Goal: Task Accomplishment & Management: Use online tool/utility

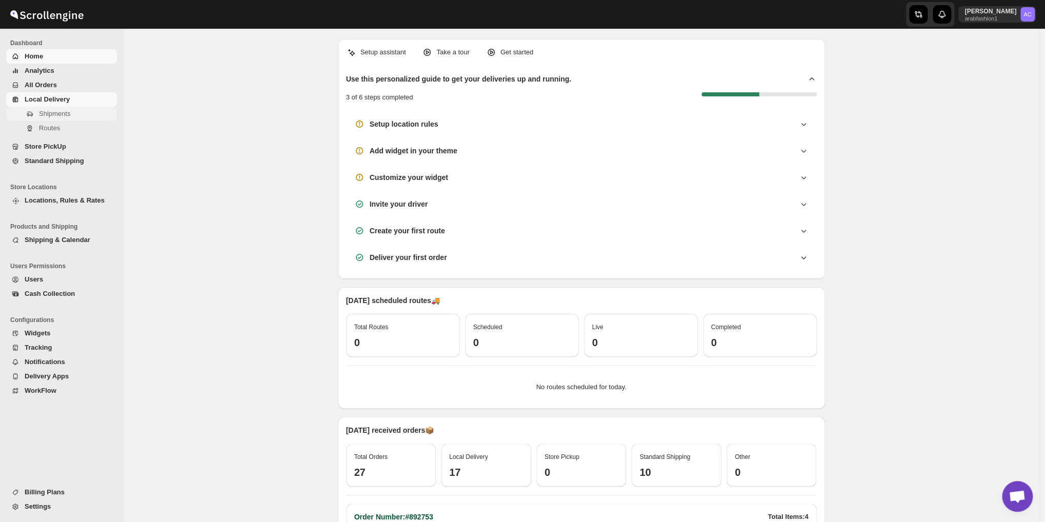
scroll to position [3320, 0]
click at [39, 110] on span "Shipments" at bounding box center [54, 114] width 31 height 8
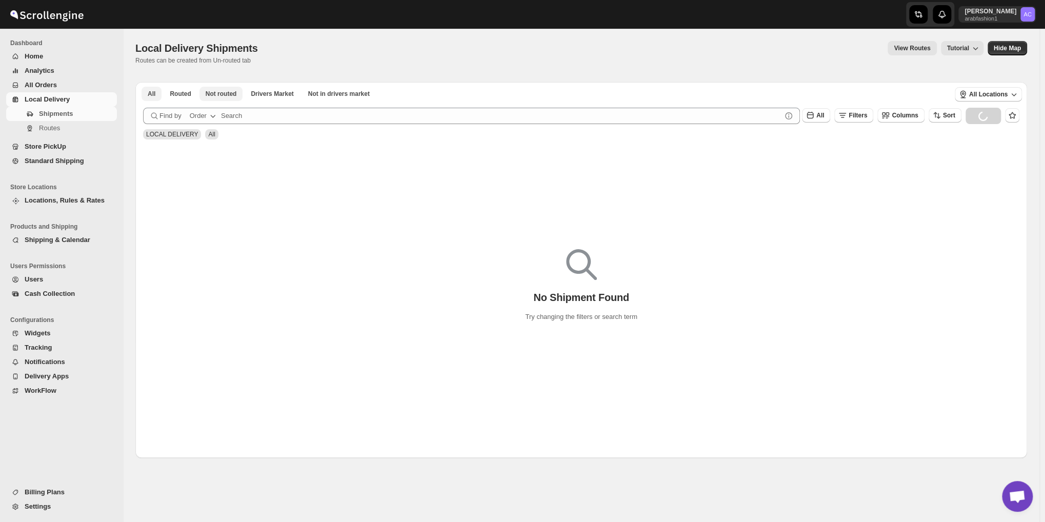
click at [217, 97] on span "Not routed" at bounding box center [221, 94] width 31 height 8
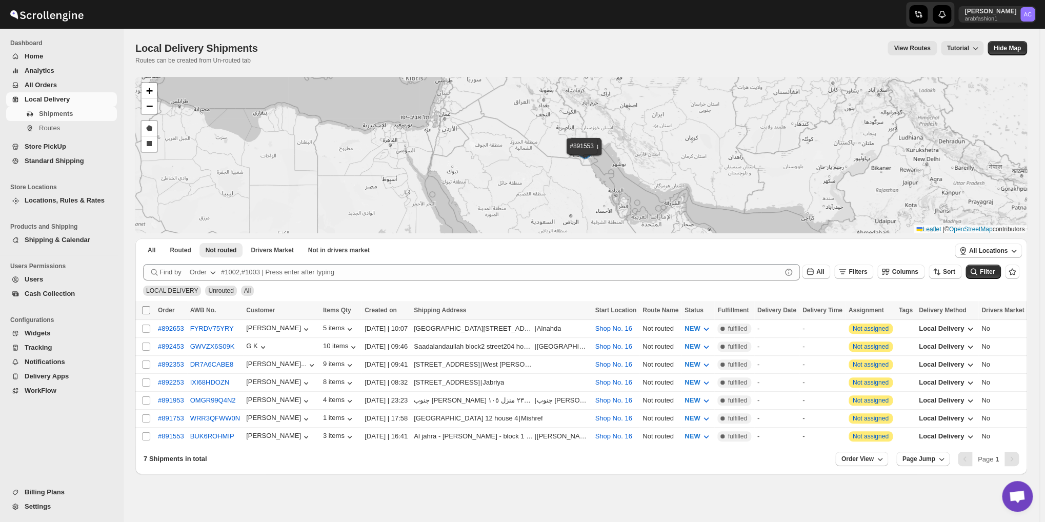
click at [148, 307] on input "Select all shipments" at bounding box center [146, 310] width 8 height 8
checkbox input "true"
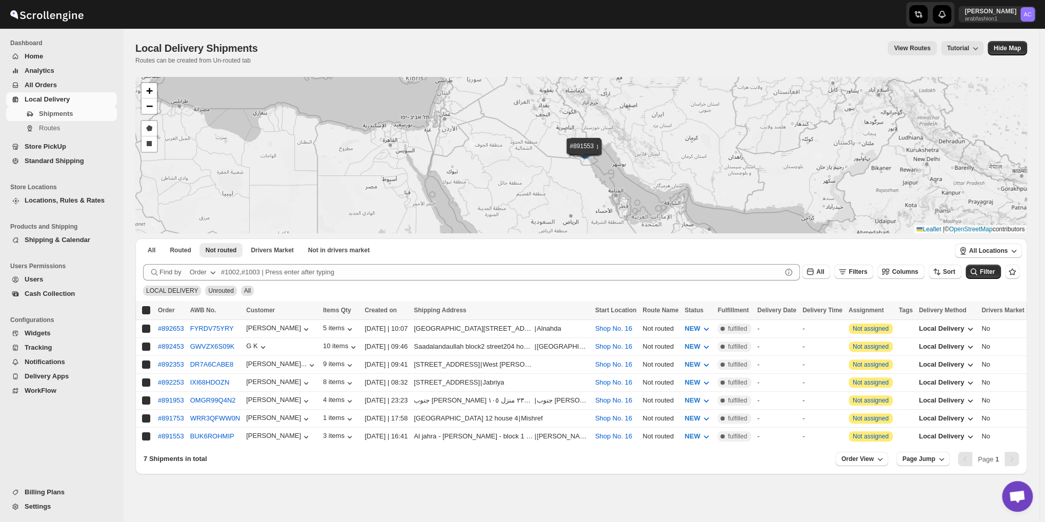
checkbox input "true"
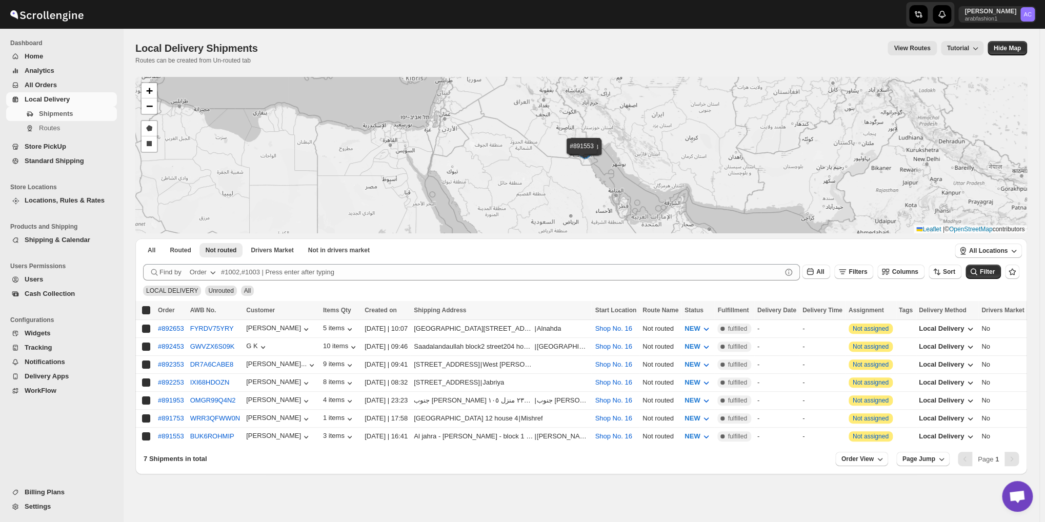
checkbox input "true"
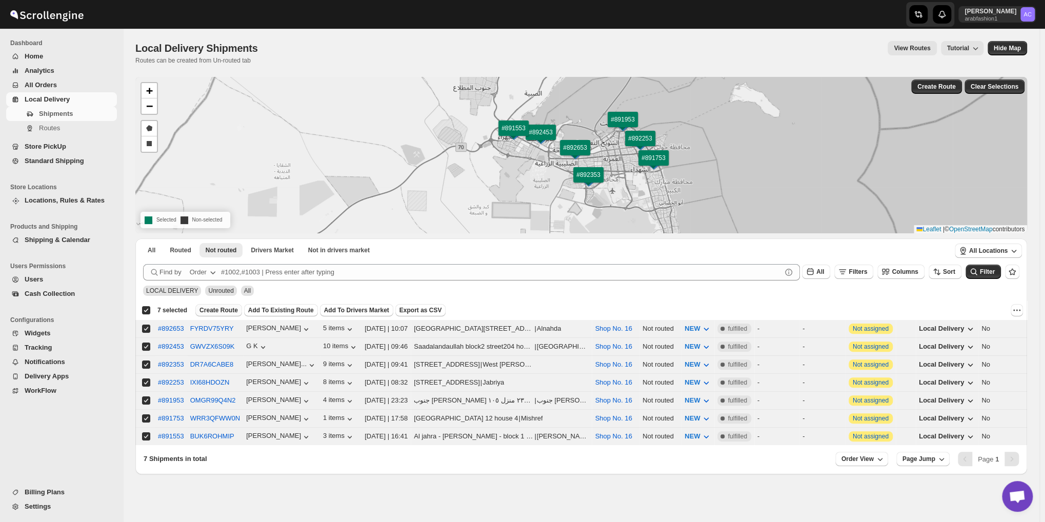
click at [202, 308] on span "Create Route" at bounding box center [218, 310] width 38 height 8
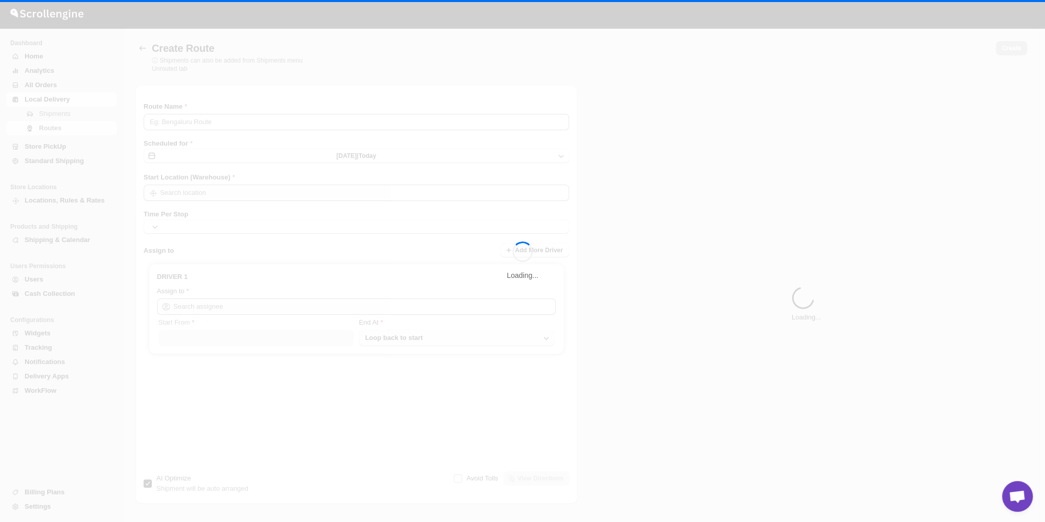
type input "Route - 21/09-1048"
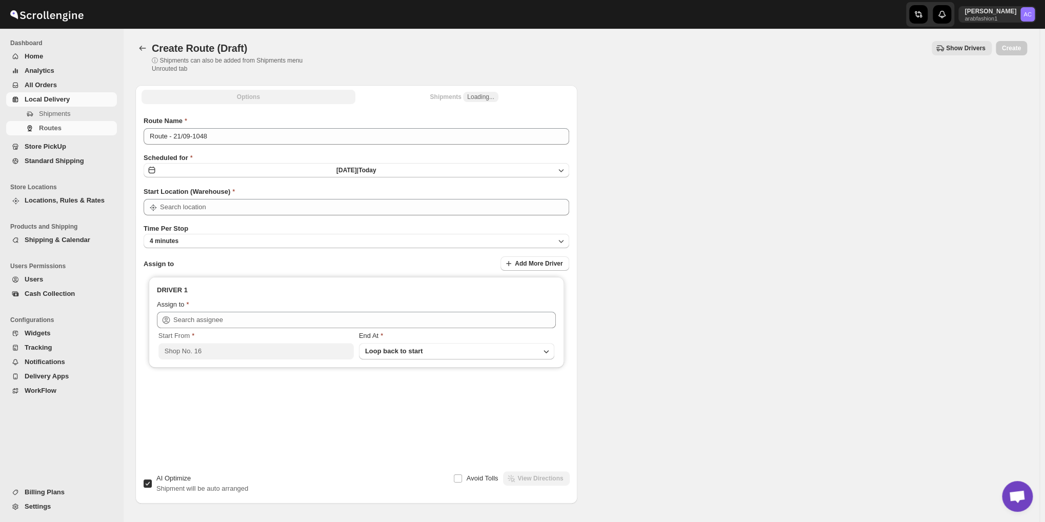
type input "Shop No. 16"
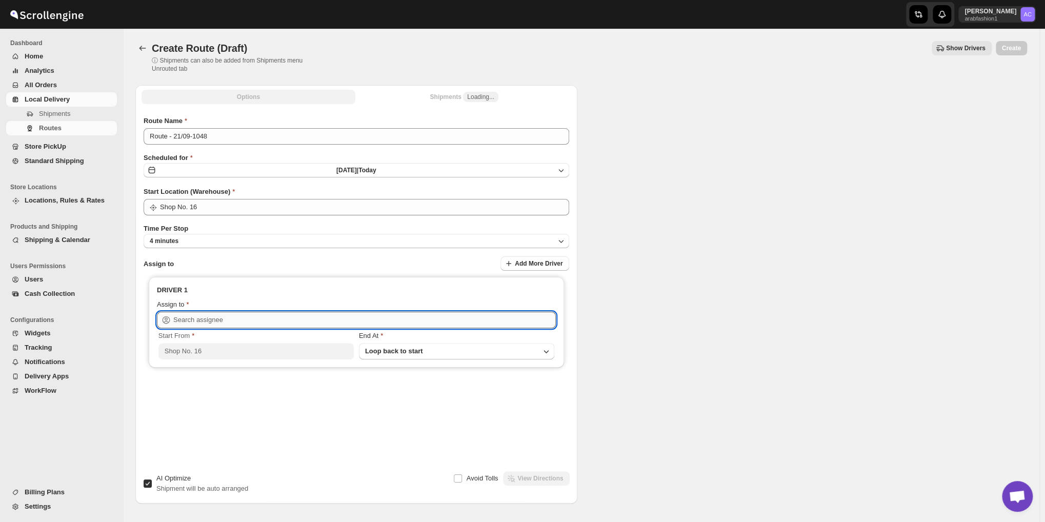
click at [349, 318] on input "text" at bounding box center [364, 320] width 382 height 16
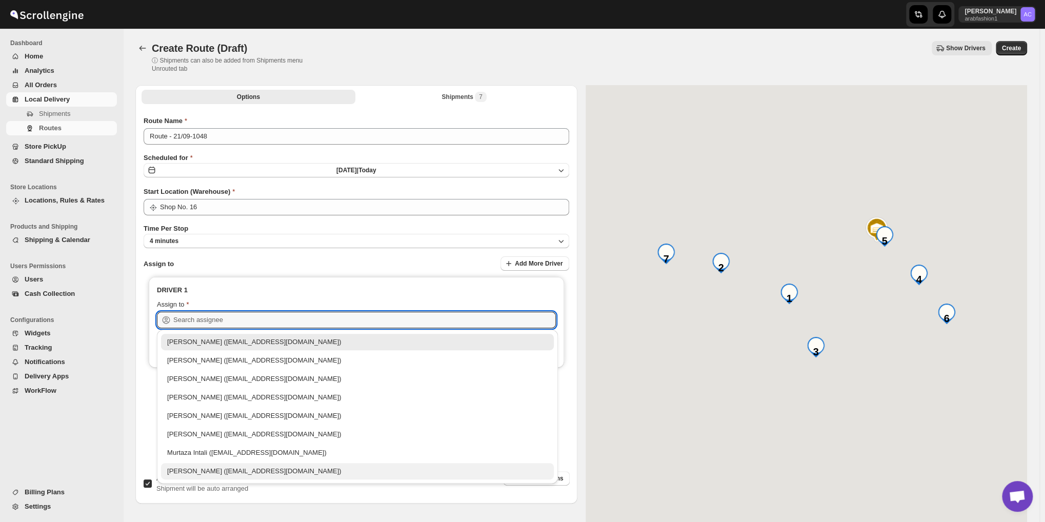
click at [293, 470] on div "[PERSON_NAME] ([EMAIL_ADDRESS][DOMAIN_NAME])" at bounding box center [357, 471] width 380 height 10
type input "[PERSON_NAME] ([EMAIL_ADDRESS][DOMAIN_NAME])"
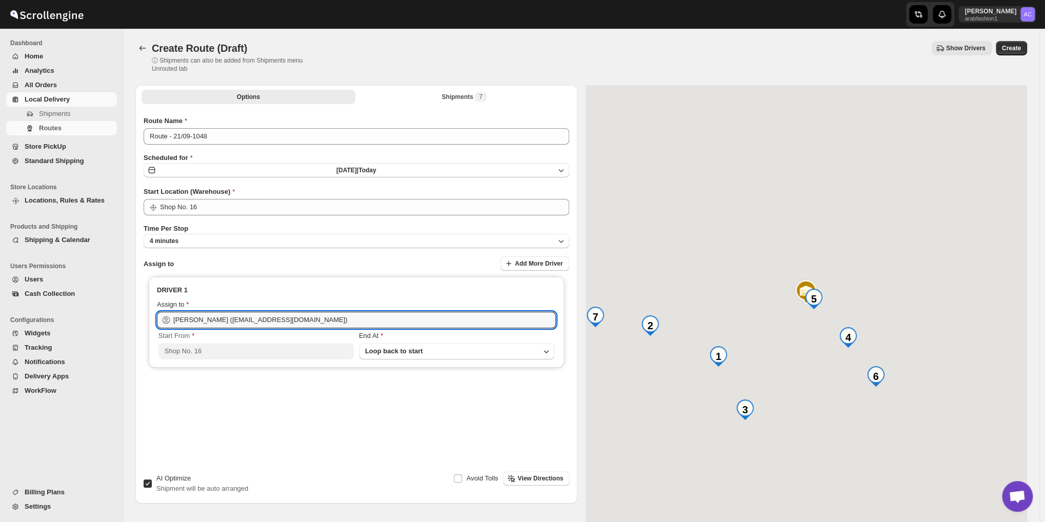
click at [293, 470] on div "Options Shipments 7 More views Options Shipments 7 More views Route Name Route …" at bounding box center [356, 278] width 442 height 386
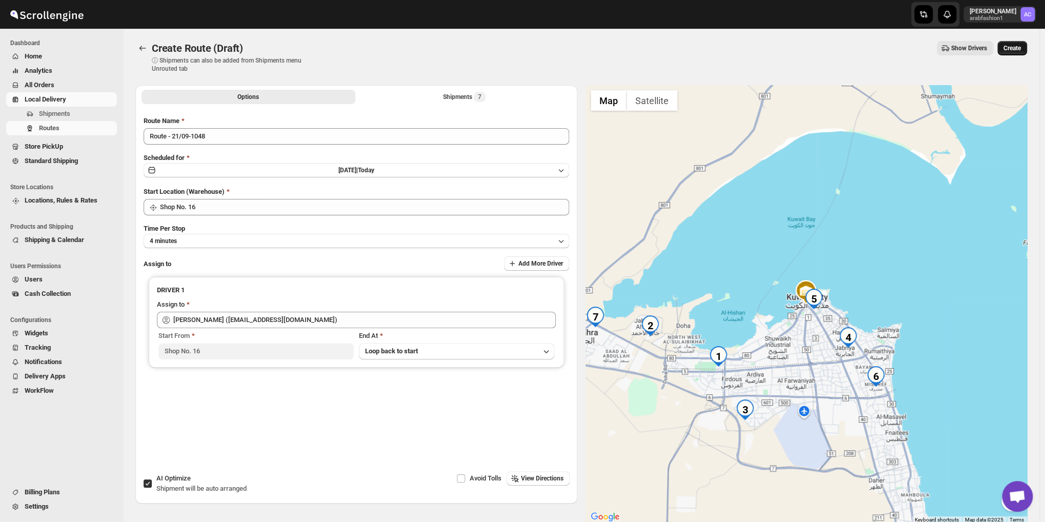
click at [1015, 47] on span "Create" at bounding box center [1011, 48] width 17 height 8
